Goal: Navigation & Orientation: Go to known website

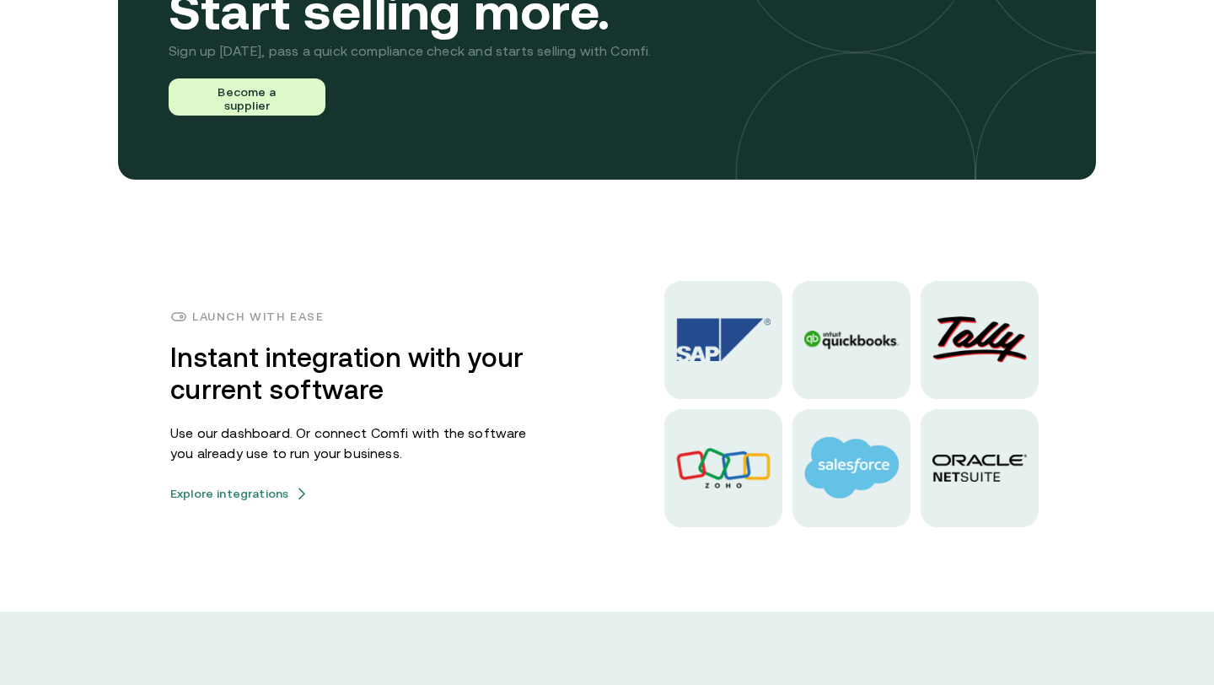
scroll to position [3773, 0]
